Goal: Task Accomplishment & Management: Complete application form

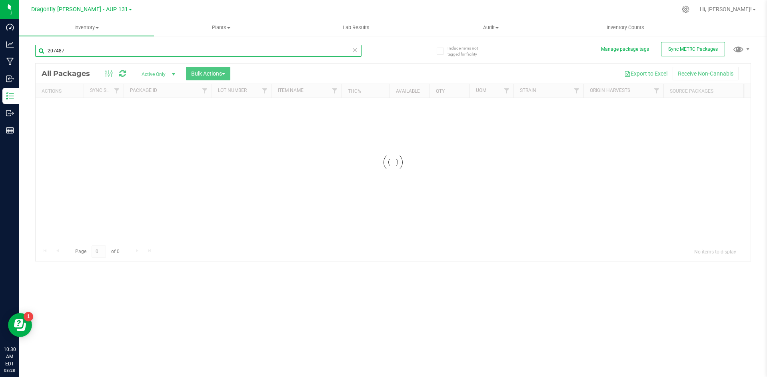
click at [117, 53] on input "207487" at bounding box center [198, 51] width 326 height 12
type input "s"
type input "9723"
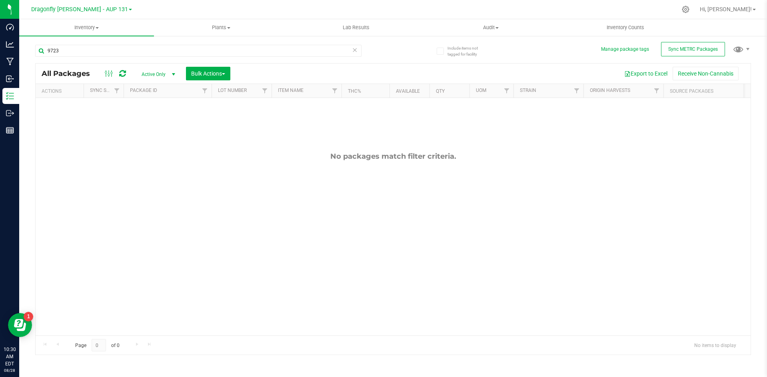
click at [355, 52] on icon at bounding box center [355, 50] width 6 height 10
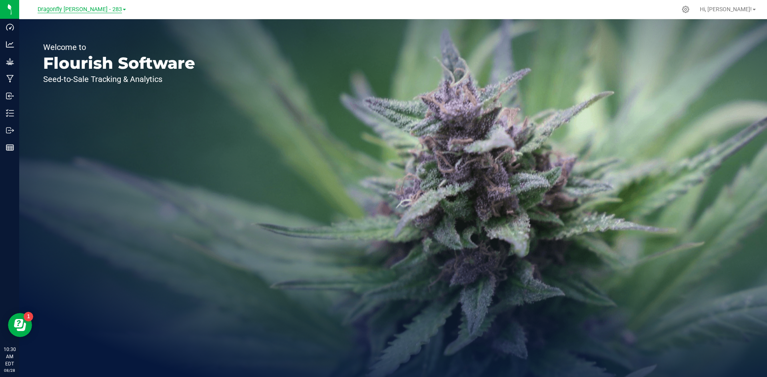
click at [94, 7] on span "Dragonfly Vega - 283" at bounding box center [80, 9] width 84 height 7
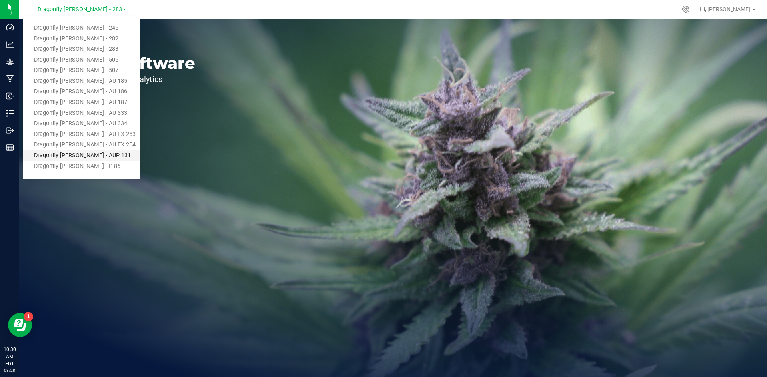
click at [98, 154] on link "Dragonfly [PERSON_NAME] - AUP 131" at bounding box center [81, 155] width 117 height 11
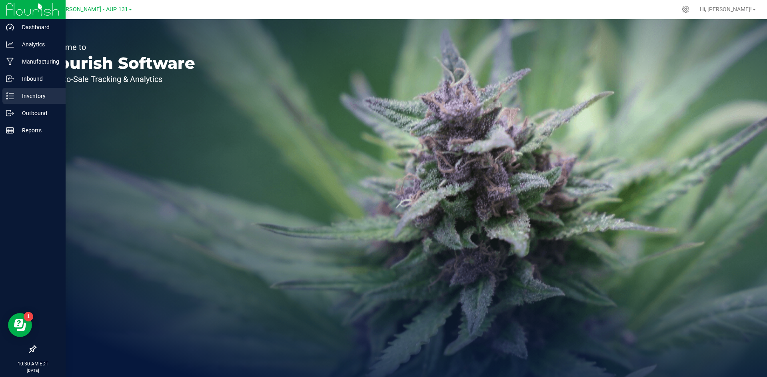
click at [30, 96] on p "Inventory" at bounding box center [38, 96] width 48 height 10
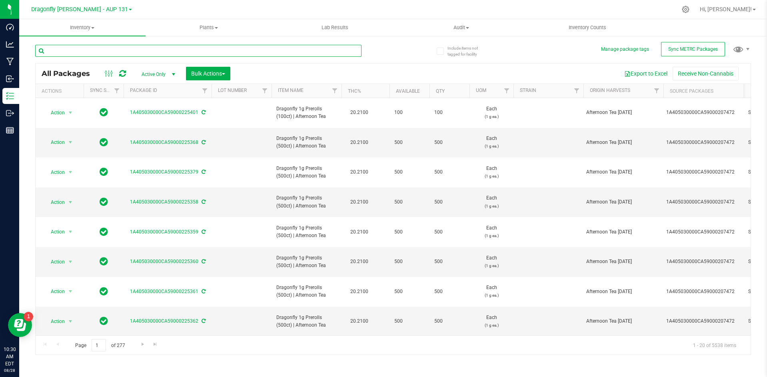
click at [208, 52] on input "text" at bounding box center [198, 51] width 326 height 12
type input "9723"
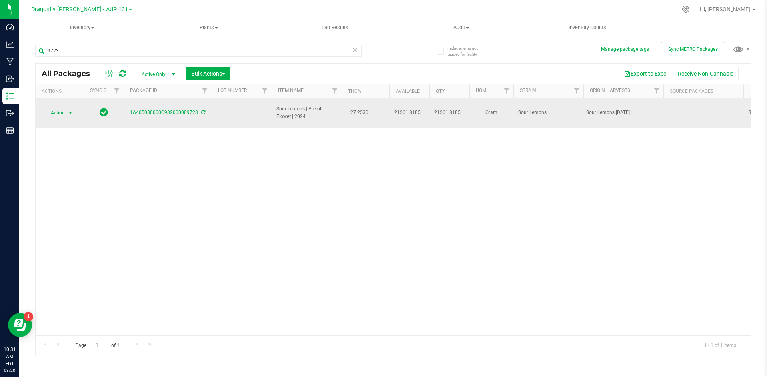
click at [68, 114] on span "select" at bounding box center [70, 113] width 6 height 6
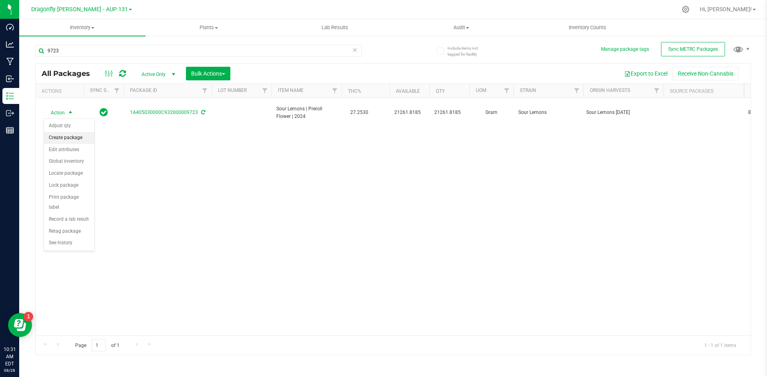
click at [75, 140] on li "Create package" at bounding box center [69, 138] width 50 height 12
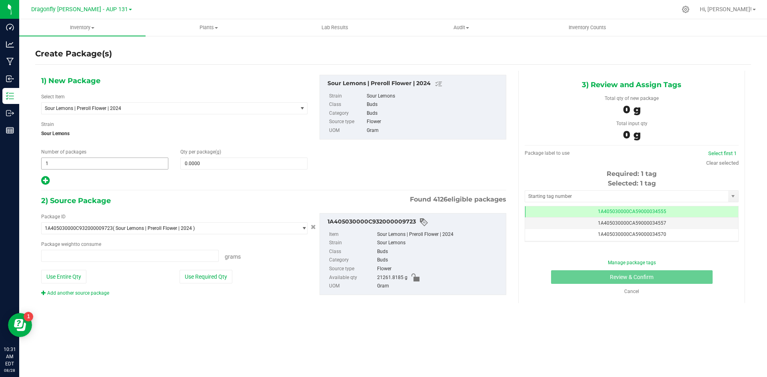
type input "0.0000 g"
click at [94, 167] on span "1 1" at bounding box center [104, 164] width 127 height 12
click at [94, 167] on input "1" at bounding box center [105, 163] width 126 height 11
type input "30"
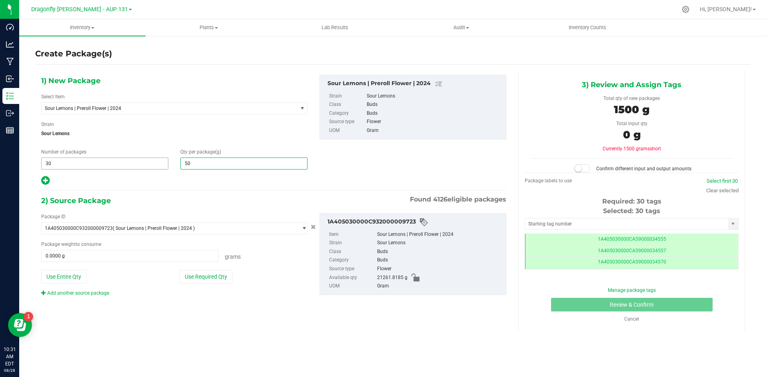
type input "500"
type input "500.0000"
click at [207, 282] on button "Use Required Qty" at bounding box center [205, 277] width 53 height 14
type input "15000.0000 g"
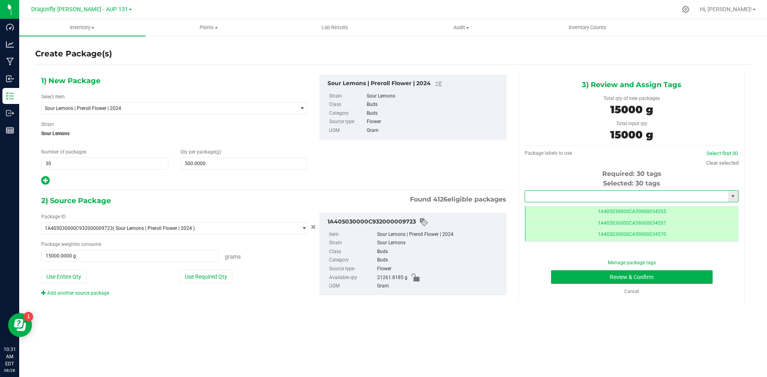
click at [620, 198] on input "text" at bounding box center [626, 196] width 203 height 11
click at [618, 204] on li "1A405030000CA59000235028" at bounding box center [631, 210] width 213 height 12
type input "1A405030000CA59000235028"
click at [674, 275] on button "Review & Confirm" at bounding box center [632, 277] width 162 height 14
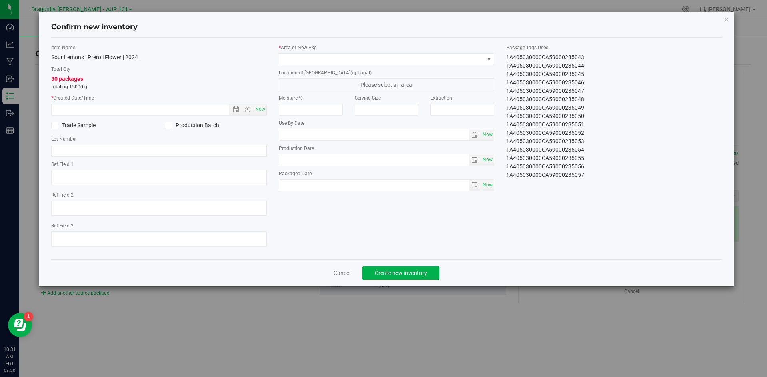
drag, startPoint x: 504, startPoint y: 57, endPoint x: 627, endPoint y: 197, distance: 187.2
click at [627, 197] on div "Item Name Sour Lemons | Preroll Flower | 2024 Total Qty 30 packages totaling 15…" at bounding box center [386, 148] width 683 height 209
copy div "1A405030000CA59000235028 1A405030000CA59000235029 1A405030000CA59000235030 1A40…"
click at [337, 274] on link "Cancel" at bounding box center [341, 273] width 17 height 8
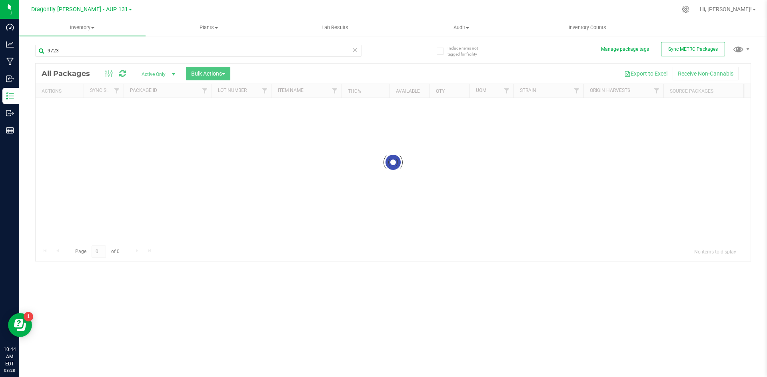
click at [355, 50] on icon at bounding box center [355, 50] width 6 height 10
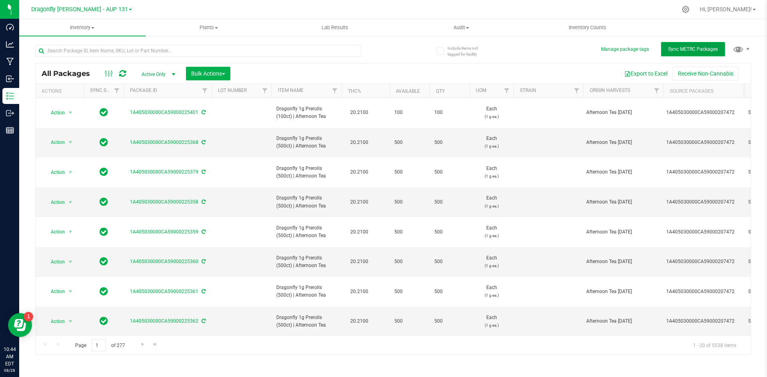
click at [683, 49] on span "Sync METRC Packages" at bounding box center [693, 49] width 50 height 6
click at [698, 55] on button "Sync METRC Packages" at bounding box center [693, 49] width 64 height 14
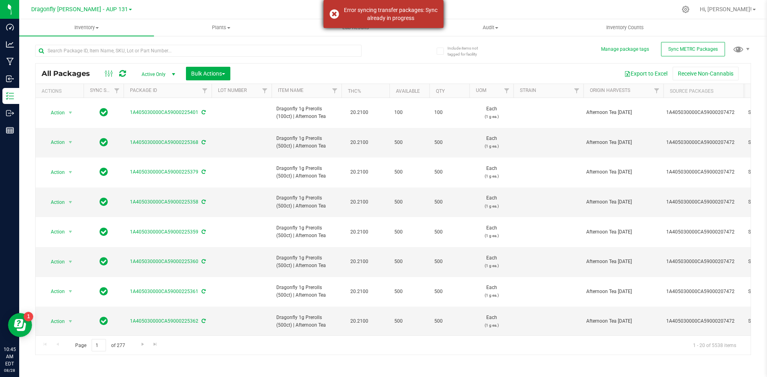
click at [335, 16] on div "Error syncing transfer packages: Sync already in progress" at bounding box center [383, 14] width 120 height 28
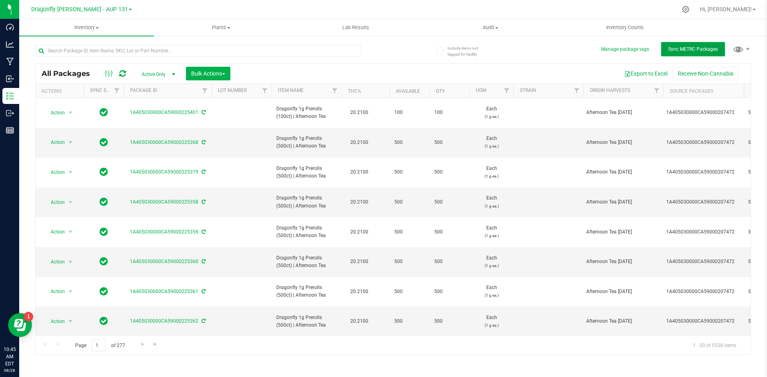
click at [708, 48] on span "Sync METRC Packages" at bounding box center [693, 49] width 50 height 6
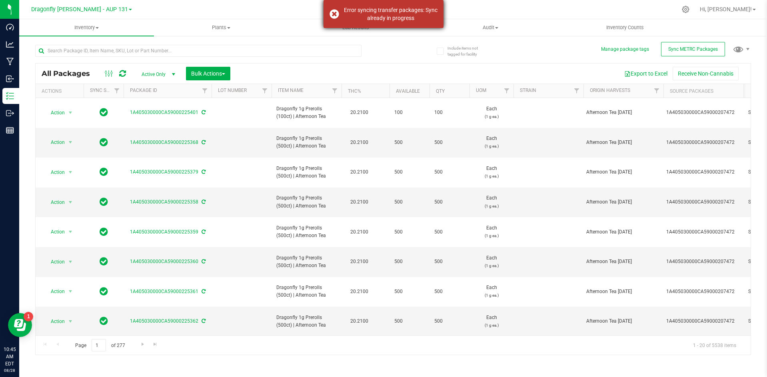
click at [331, 12] on div "Error syncing transfer packages: Sync already in progress" at bounding box center [383, 14] width 120 height 28
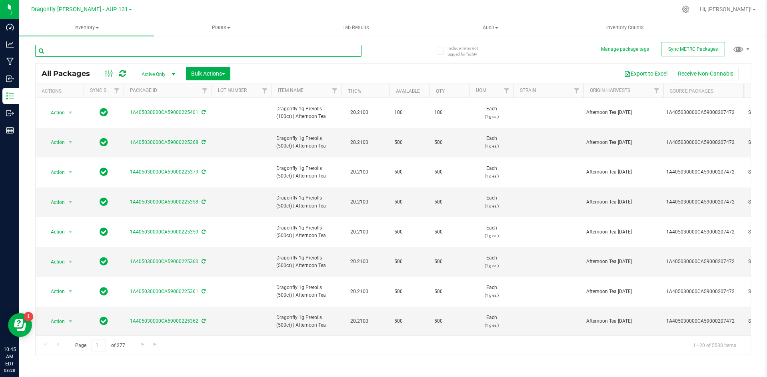
click at [283, 50] on input "text" at bounding box center [198, 51] width 326 height 12
type input "207484"
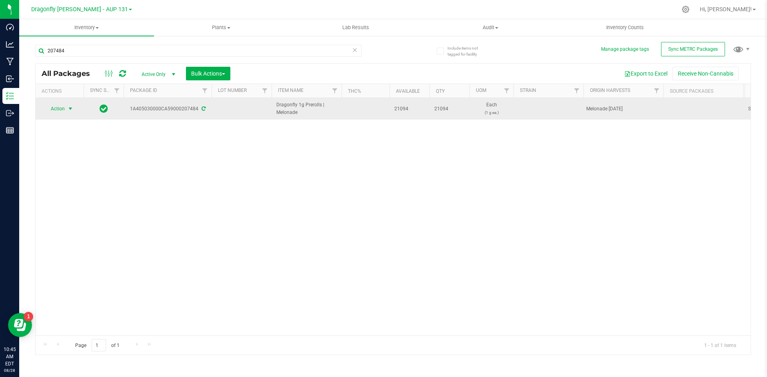
click at [68, 112] on span "select" at bounding box center [70, 109] width 6 height 6
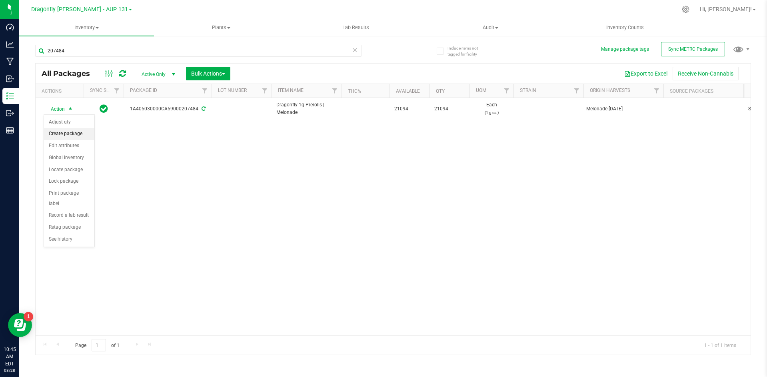
click at [76, 131] on li "Create package" at bounding box center [69, 134] width 50 height 12
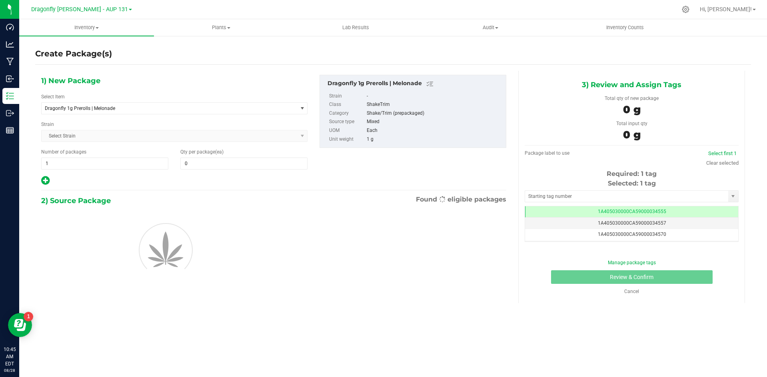
type input "0"
click at [160, 164] on span "1 1" at bounding box center [104, 164] width 127 height 12
click at [160, 164] on input "1" at bounding box center [105, 163] width 126 height 11
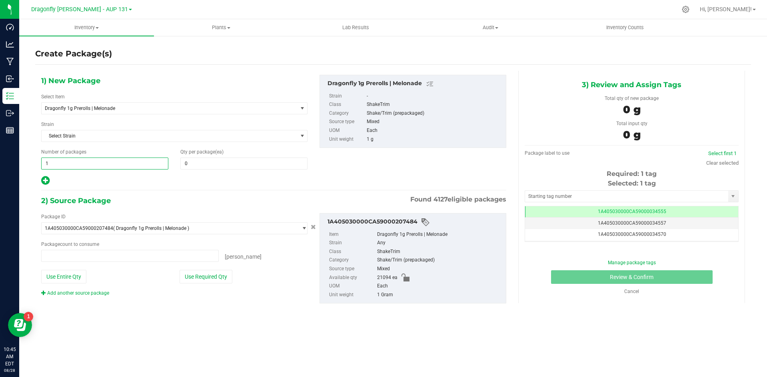
type input "0 ea"
type input "42"
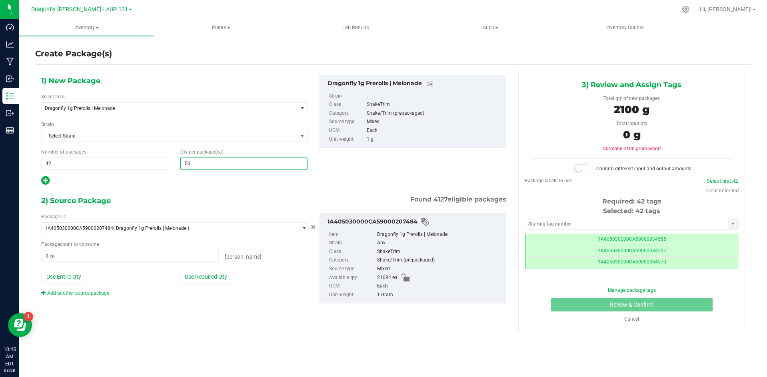
type input "500"
click at [201, 277] on button "Use Required Qty" at bounding box center [205, 277] width 53 height 14
type input "21000 ea"
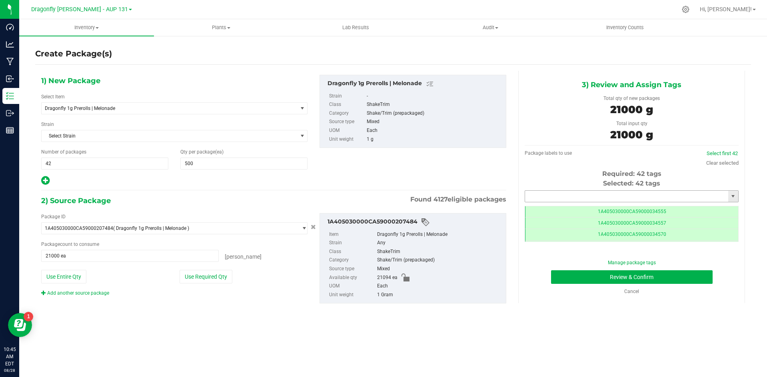
click at [571, 197] on input "text" at bounding box center [626, 196] width 203 height 11
click at [651, 203] on div "1A405030000CA59000235061 No matching tags" at bounding box center [632, 210] width 214 height 16
click at [650, 208] on li "1A405030000CA59000235061" at bounding box center [631, 210] width 213 height 12
type input "1A405030000CA59000235061"
click at [681, 276] on button "Review & Confirm" at bounding box center [632, 277] width 162 height 14
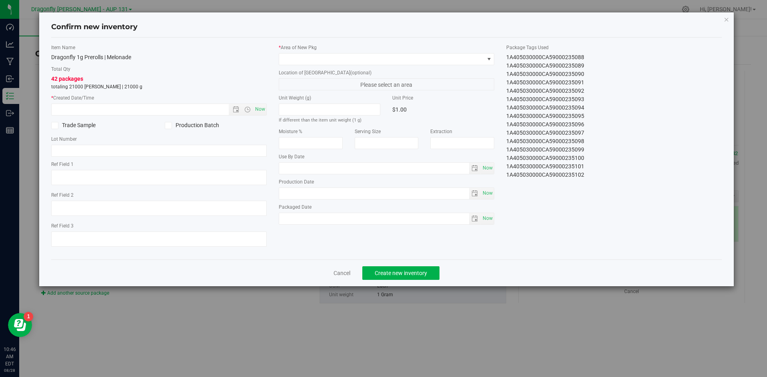
drag, startPoint x: 503, startPoint y: 52, endPoint x: 606, endPoint y: 205, distance: 183.7
click at [606, 205] on div "Item Name Dragonfly 1g Prerolls | Melonade Total Qty 42 packages totaling 21000…" at bounding box center [386, 148] width 683 height 209
copy div "1A405030000CA59000235061 1A405030000CA59000235062 1A405030000CA59000235063 1A40…"
drag, startPoint x: 347, startPoint y: 272, endPoint x: 342, endPoint y: 255, distance: 17.8
click at [347, 272] on link "Cancel" at bounding box center [341, 273] width 17 height 8
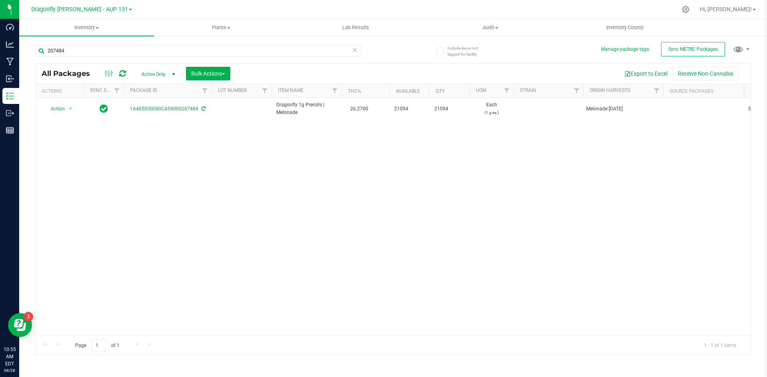
click at [354, 48] on icon at bounding box center [355, 50] width 6 height 10
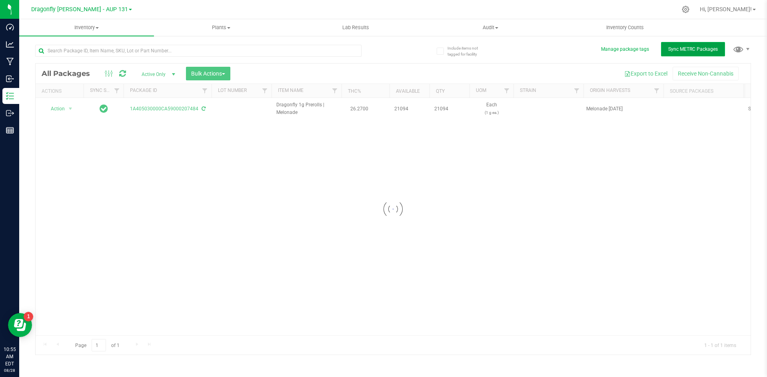
click at [714, 50] on span "Sync METRC Packages" at bounding box center [693, 49] width 50 height 6
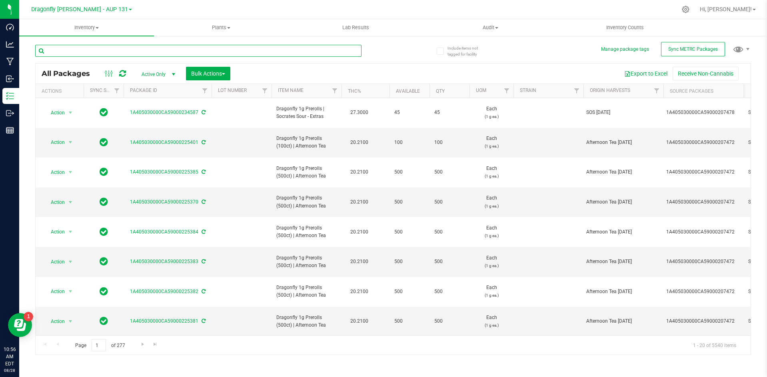
click at [262, 45] on input "text" at bounding box center [198, 51] width 326 height 12
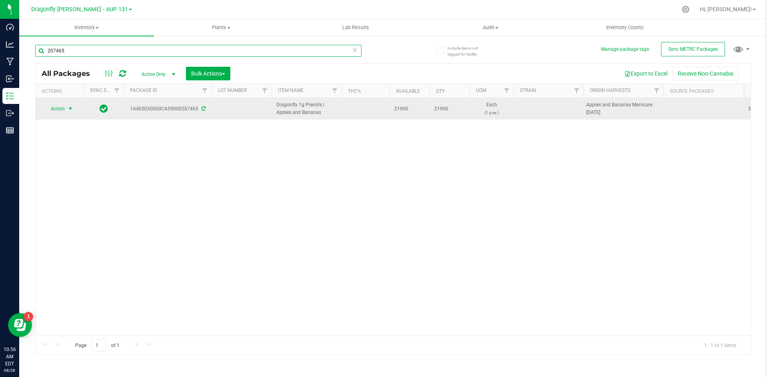
type input "207465"
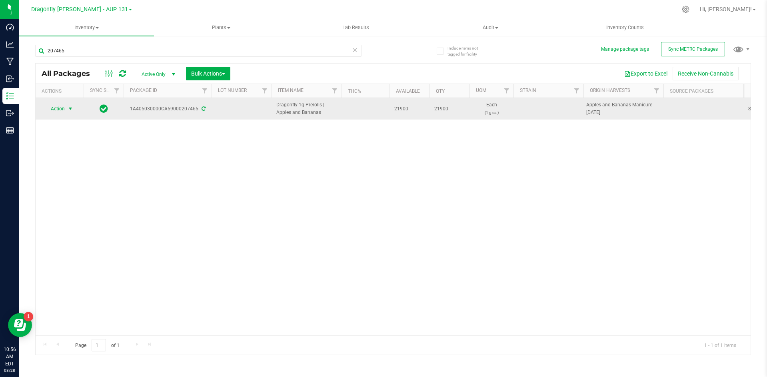
click at [60, 108] on span "Action" at bounding box center [55, 108] width 22 height 11
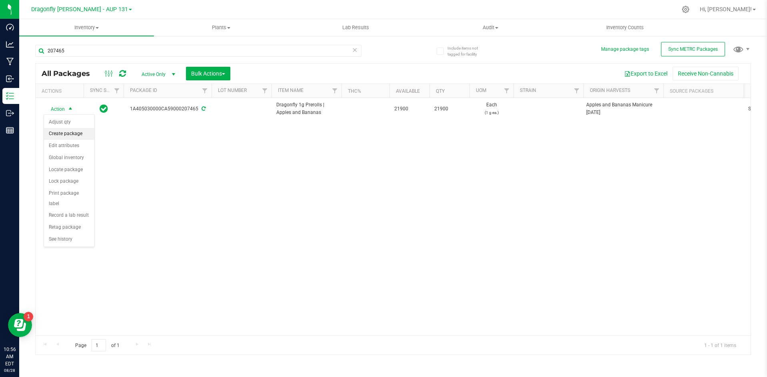
click at [65, 134] on li "Create package" at bounding box center [69, 134] width 50 height 12
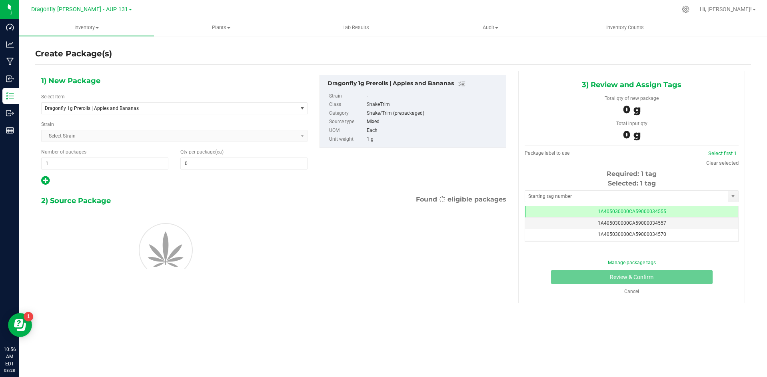
type input "0"
click at [117, 166] on input "1" at bounding box center [105, 163] width 126 height 11
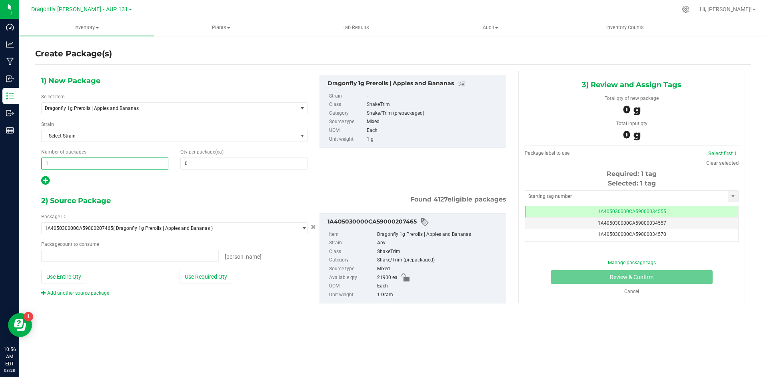
type input "0 ea"
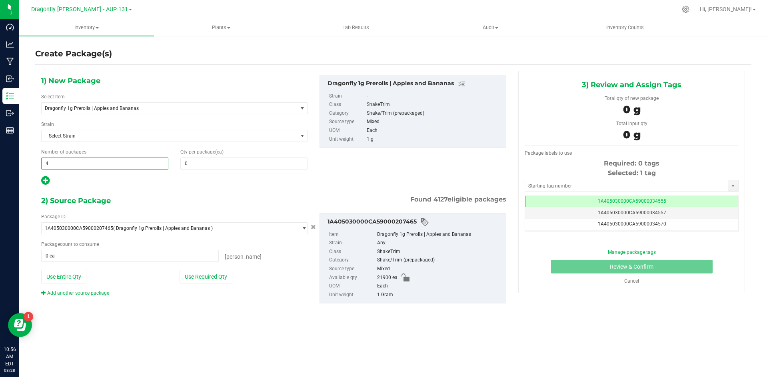
type input "43"
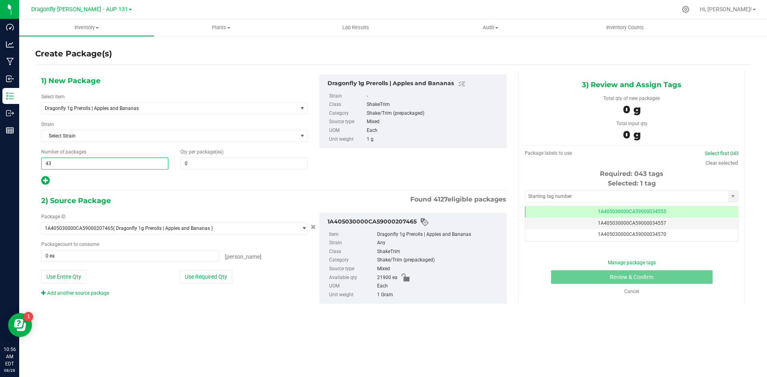
type input "43"
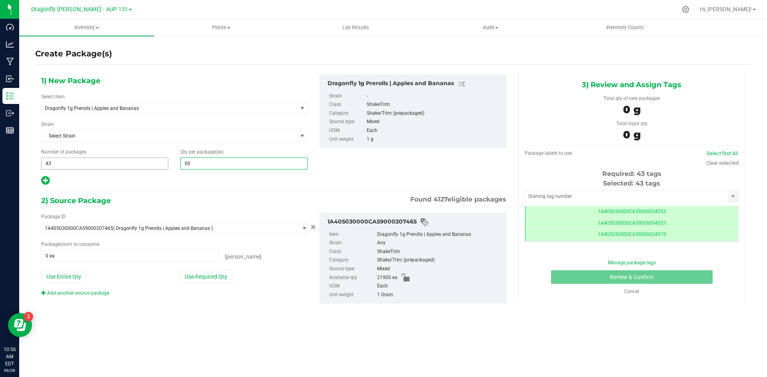
type input "0"
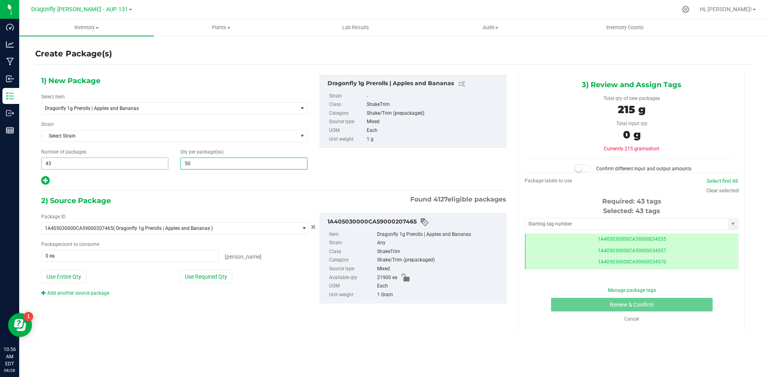
type input "500"
click at [212, 278] on button "Use Required Qty" at bounding box center [205, 277] width 53 height 14
type input "21500 ea"
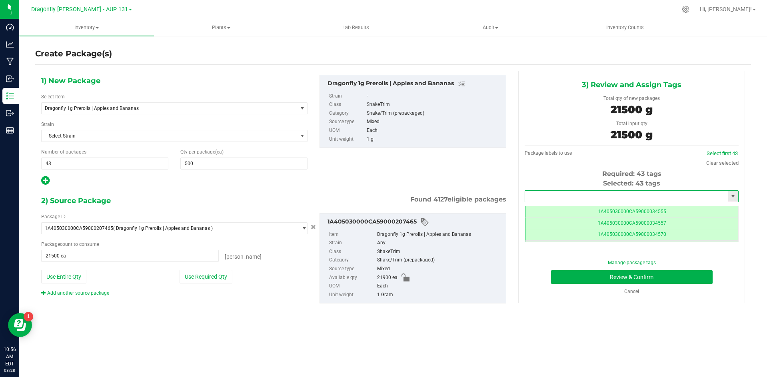
click at [619, 198] on input "text" at bounding box center [626, 196] width 203 height 11
click at [623, 207] on li "1A405030000CA59000235104" at bounding box center [631, 210] width 213 height 12
type input "1A405030000CA59000235104"
click at [646, 273] on button "Review & Confirm" at bounding box center [632, 277] width 162 height 14
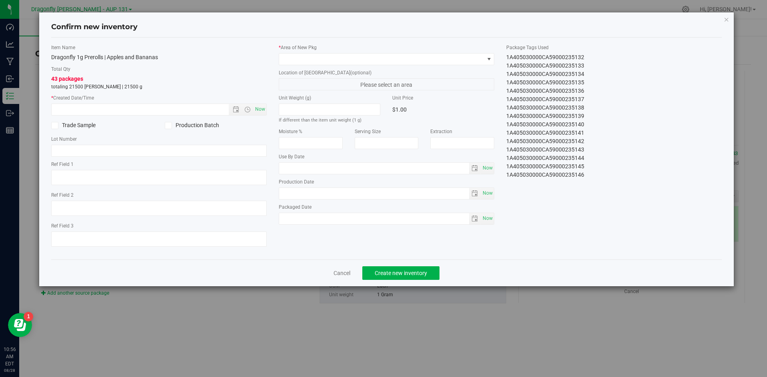
drag, startPoint x: 505, startPoint y: 55, endPoint x: 608, endPoint y: 197, distance: 175.1
click at [608, 197] on div "Item Name Dragonfly 1g Prerolls | Apples and Bananas Total Qty 43 packages tota…" at bounding box center [386, 148] width 683 height 209
copy div "1A405030000CA59000235104 1A405030000CA59000235105 1A405030000CA59000235106 1A40…"
drag, startPoint x: 341, startPoint y: 276, endPoint x: 278, endPoint y: 9, distance: 273.9
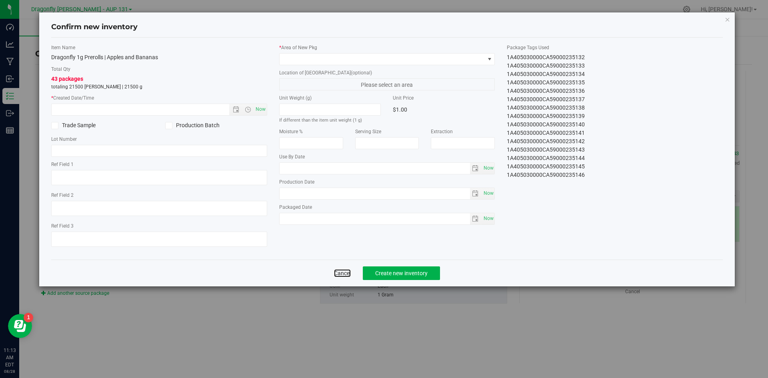
click at [341, 276] on link "Cancel" at bounding box center [342, 273] width 17 height 8
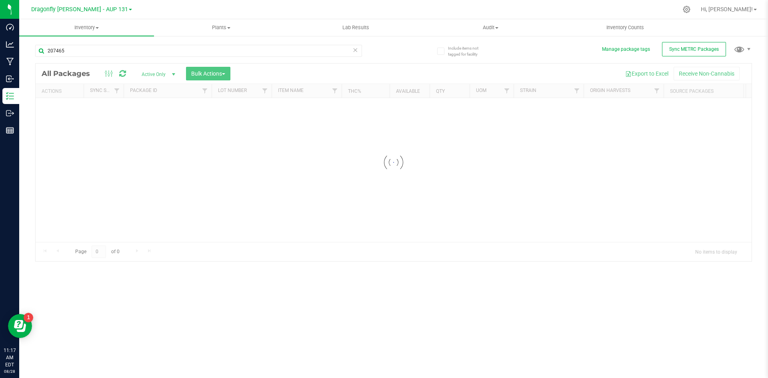
click at [356, 50] on icon at bounding box center [355, 50] width 6 height 10
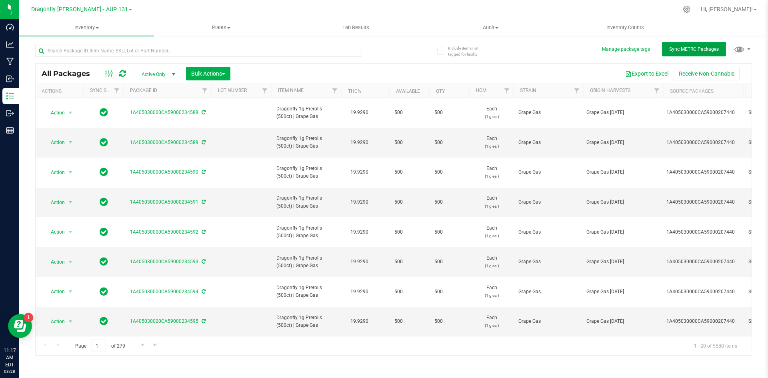
click at [672, 42] on button "Sync METRC Packages" at bounding box center [694, 49] width 64 height 14
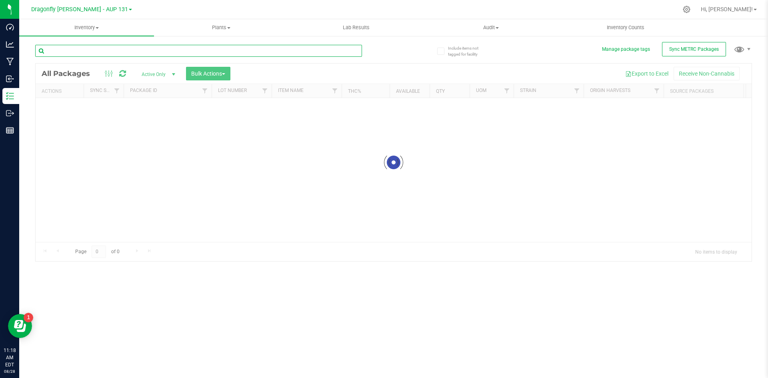
click at [106, 52] on input "text" at bounding box center [198, 51] width 327 height 12
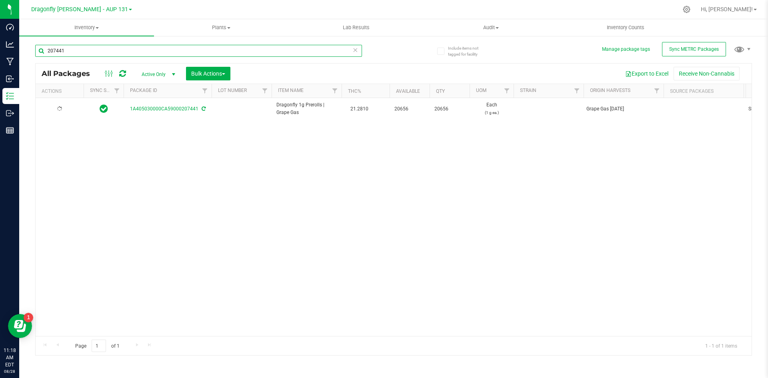
type input "207441"
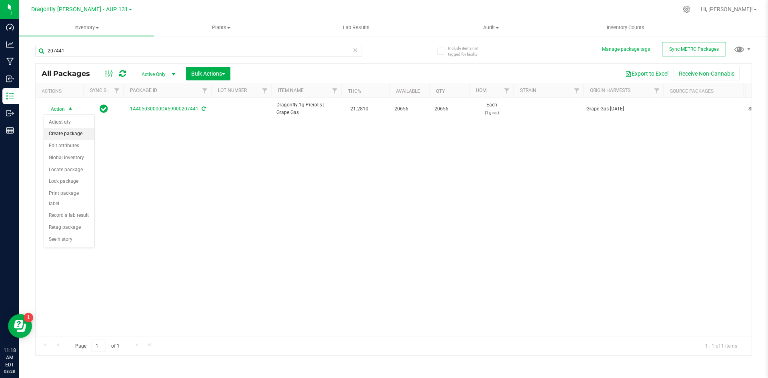
click at [71, 130] on li "Create package" at bounding box center [69, 134] width 50 height 12
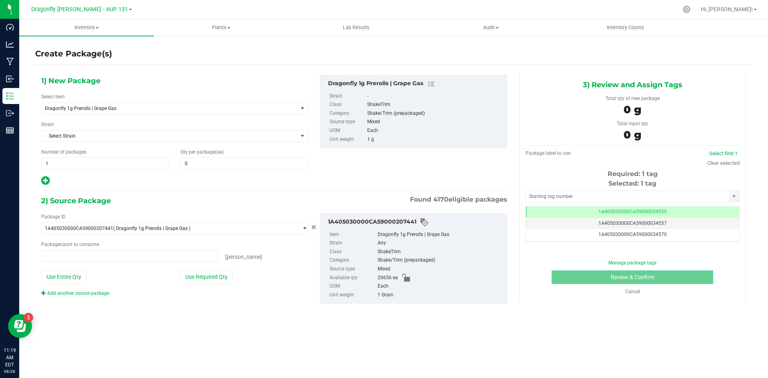
type input "0 ea"
click at [102, 167] on span "1 1" at bounding box center [104, 164] width 127 height 12
click at [102, 167] on input "1" at bounding box center [105, 163] width 126 height 11
type input "41"
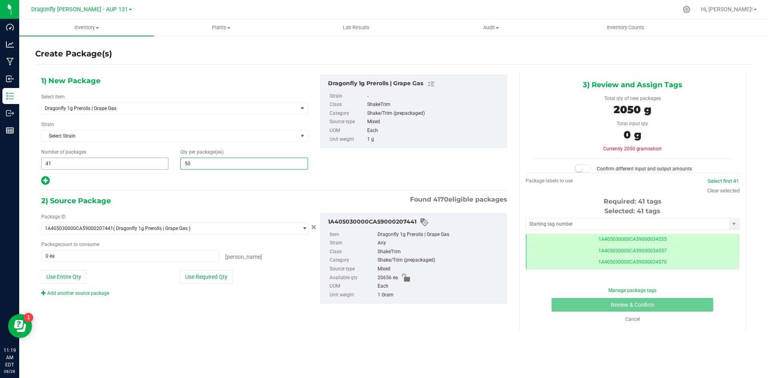
type input "500"
drag, startPoint x: 215, startPoint y: 275, endPoint x: 257, endPoint y: 265, distance: 43.3
click at [215, 275] on button "Use Required Qty" at bounding box center [206, 277] width 53 height 14
type input "20500 ea"
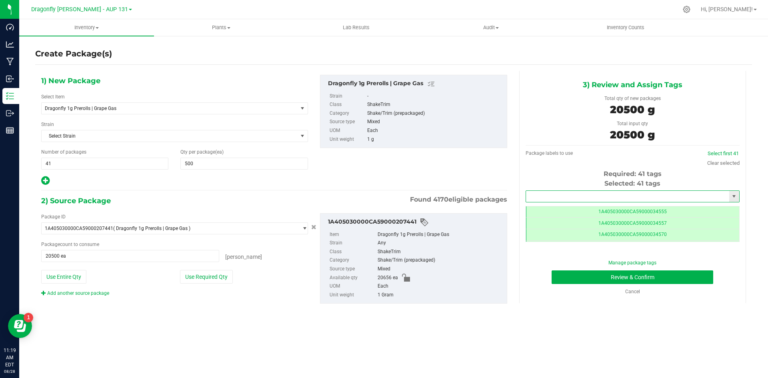
click at [596, 195] on input "text" at bounding box center [627, 196] width 203 height 11
click at [638, 213] on li "1A405030000CA59000235151" at bounding box center [632, 210] width 213 height 12
type input "1A405030000CA59000235151"
click at [665, 278] on button "Review & Confirm" at bounding box center [632, 277] width 162 height 14
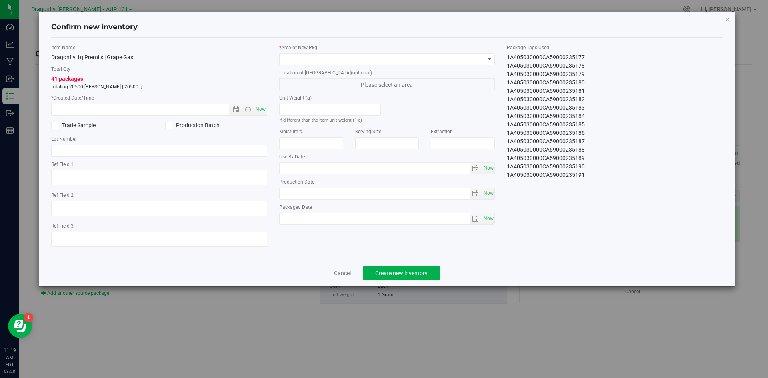
drag, startPoint x: 505, startPoint y: 56, endPoint x: 581, endPoint y: 185, distance: 149.3
click at [581, 185] on div "Item Name Dragonfly 1g Prerolls | Grape Gas Total Qty 41 packages totaling 2050…" at bounding box center [387, 148] width 684 height 209
click at [499, 57] on div "* Area of [GEOGRAPHIC_DATA] Location of [GEOGRAPHIC_DATA] (optional) Please sel…" at bounding box center [387, 136] width 228 height 185
drag, startPoint x: 503, startPoint y: 57, endPoint x: 628, endPoint y: 194, distance: 185.9
click at [628, 194] on div "Item Name Dragonfly 1g Prerolls | Grape Gas Total Qty 41 packages totaling 2050…" at bounding box center [387, 148] width 684 height 209
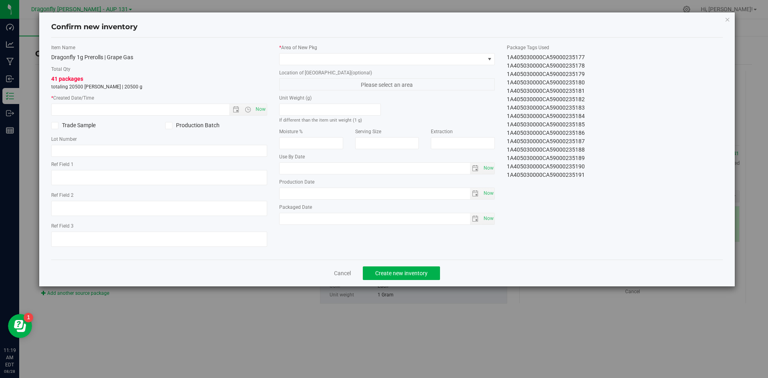
copy div "1A405030000CA59000235151 1A405030000CA59000235152 1A405030000CA59000235153 1A40…"
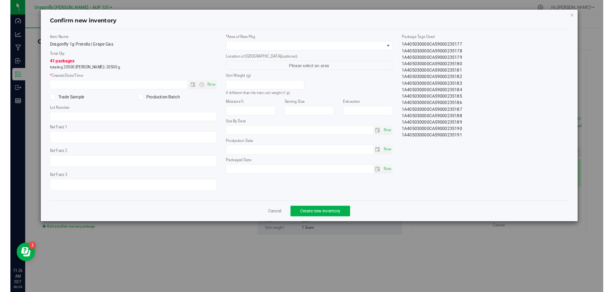
scroll to position [218, 0]
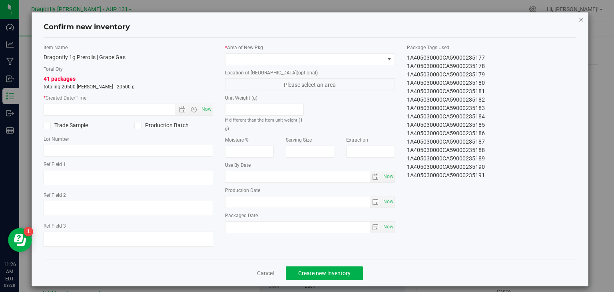
click at [578, 21] on icon "button" at bounding box center [581, 19] width 6 height 10
